Goal: Task Accomplishment & Management: Manage account settings

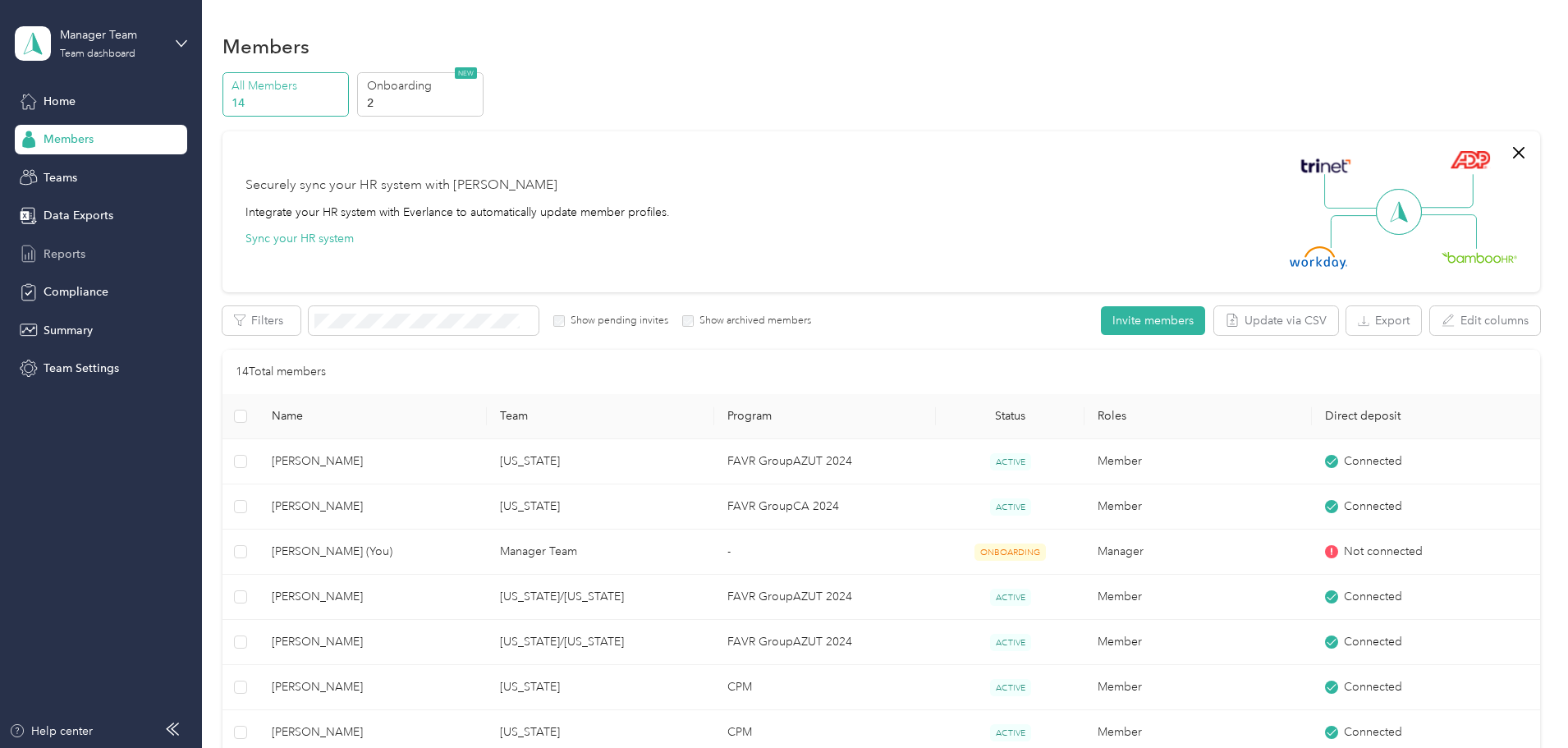
click at [62, 246] on span "Reports" at bounding box center [65, 254] width 42 height 17
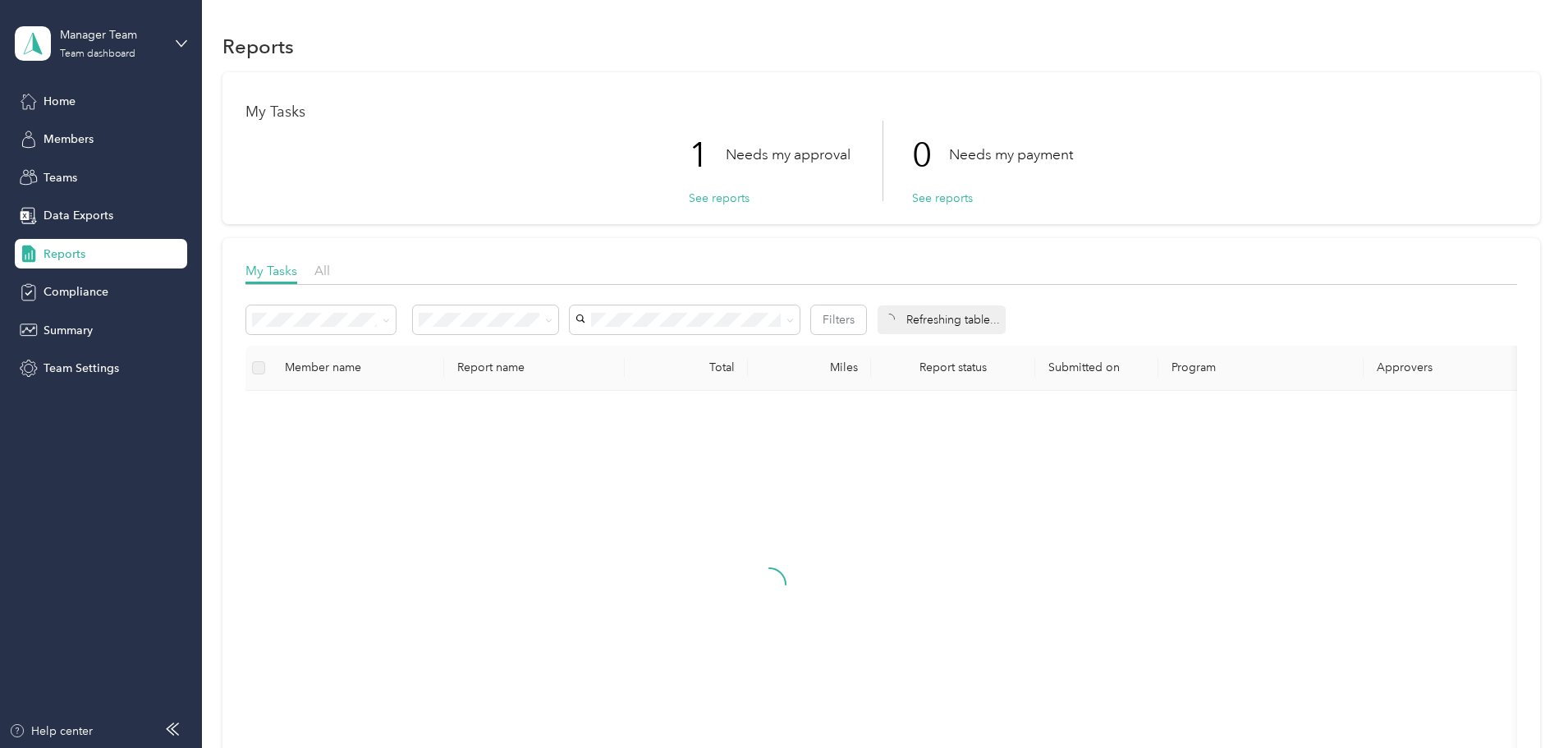
click at [688, 153] on p "1" at bounding box center [707, 156] width 37 height 69
click at [704, 194] on button "See reports" at bounding box center [718, 198] width 61 height 17
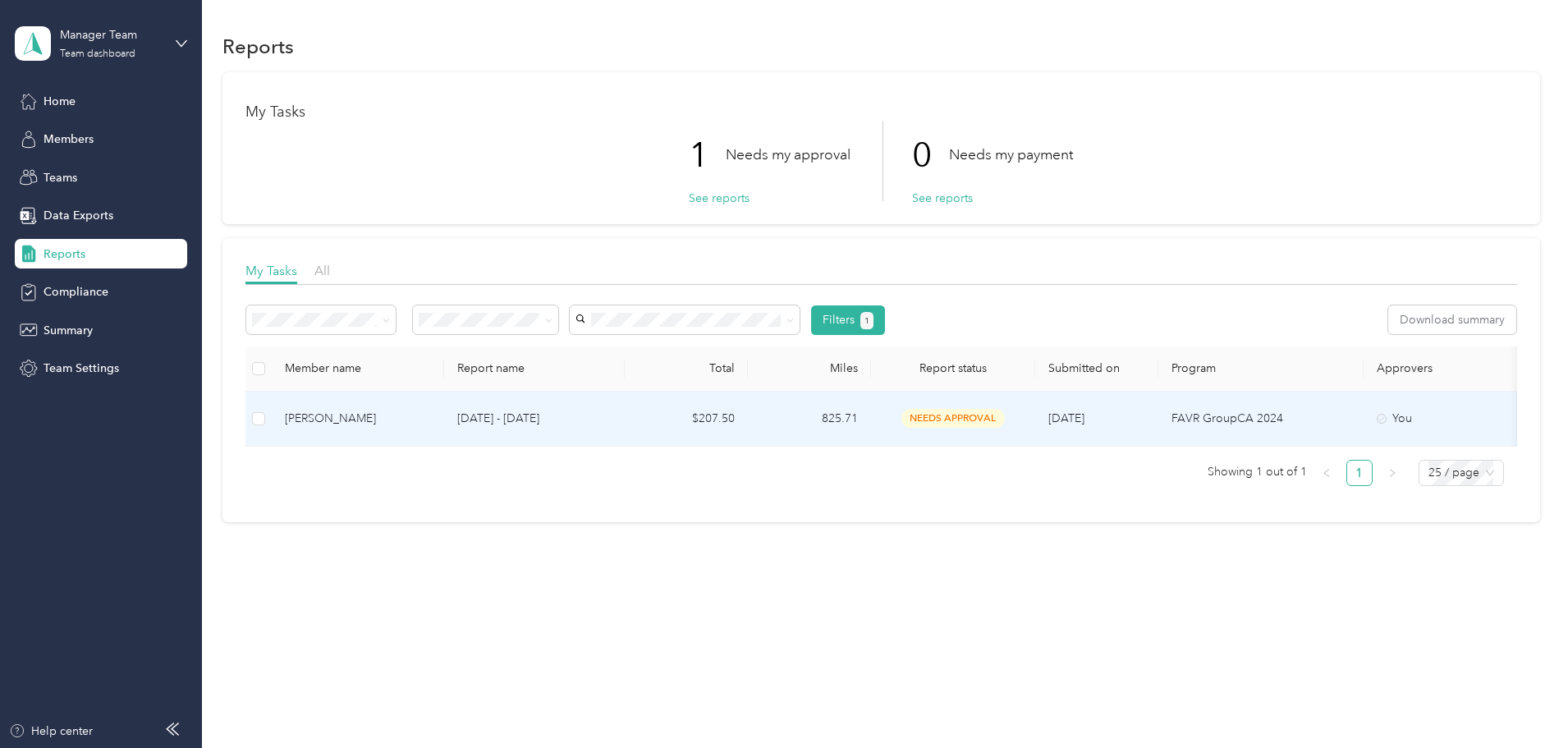
click at [431, 415] on div "[PERSON_NAME]" at bounding box center [358, 419] width 146 height 18
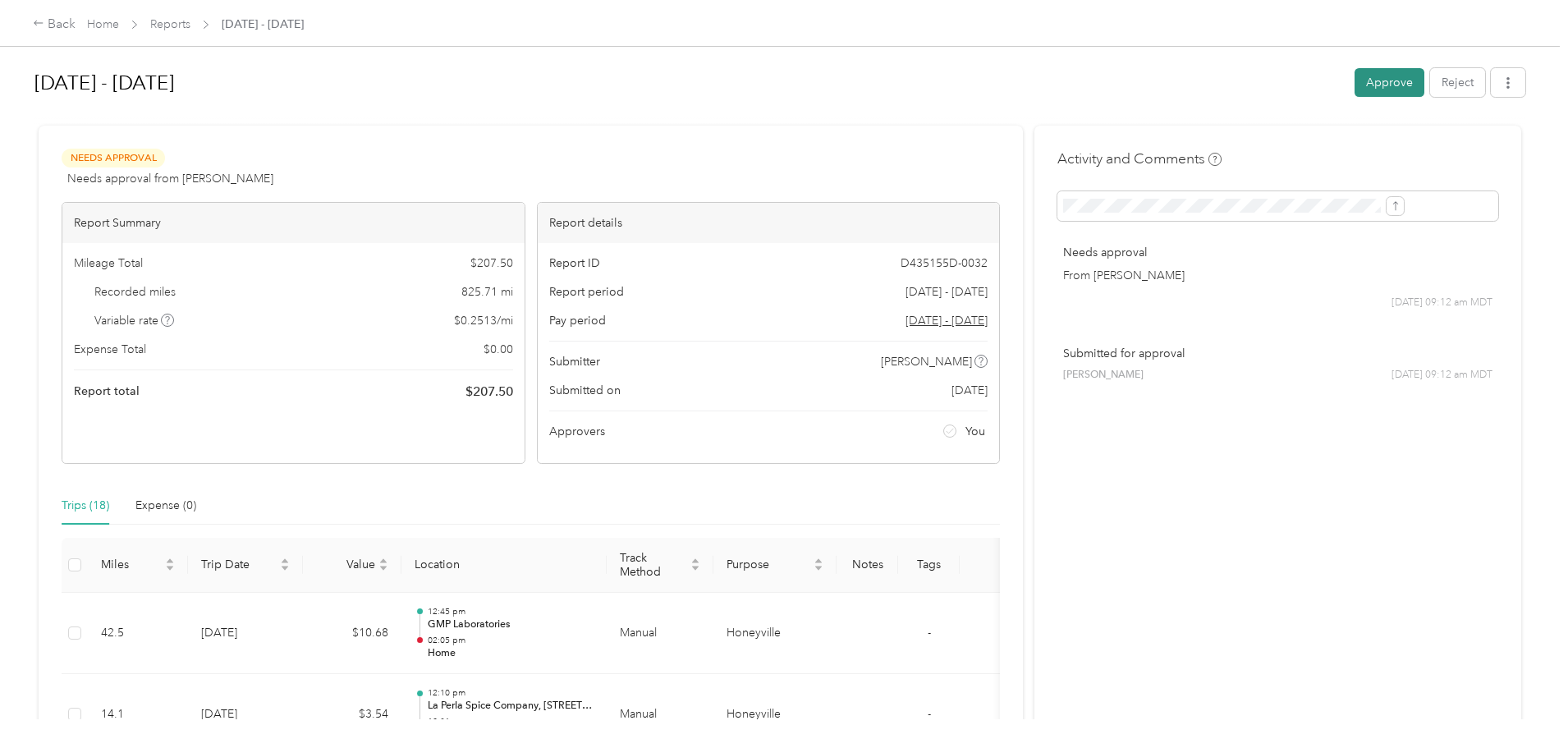
click at [1354, 87] on button "Approve" at bounding box center [1389, 83] width 70 height 29
